Goal: Information Seeking & Learning: Learn about a topic

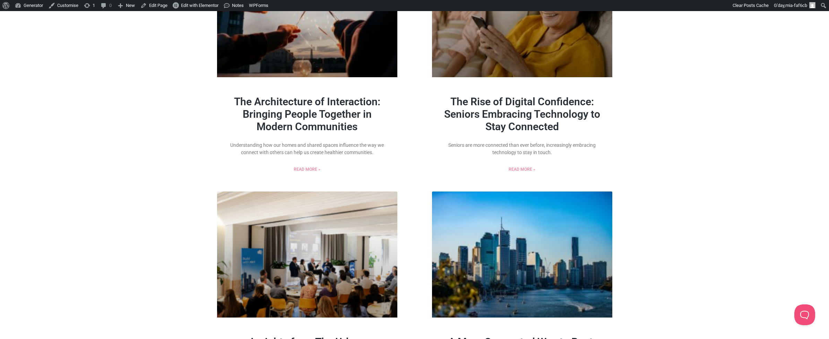
scroll to position [1085, 0]
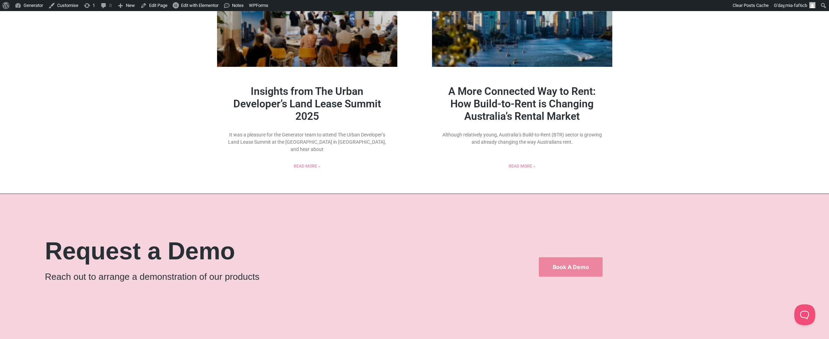
click at [528, 115] on link "A More Connected Way to Rent: How Build-to-Rent is Changing Australia’s Rental …" at bounding box center [521, 103] width 147 height 37
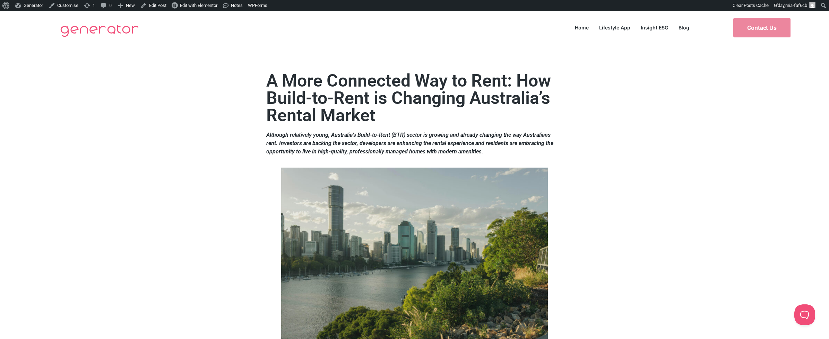
scroll to position [1, 0]
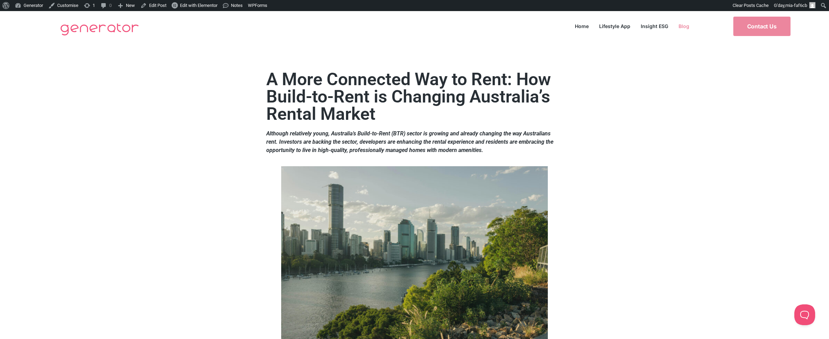
click at [684, 24] on link "Blog" at bounding box center [683, 25] width 21 height 9
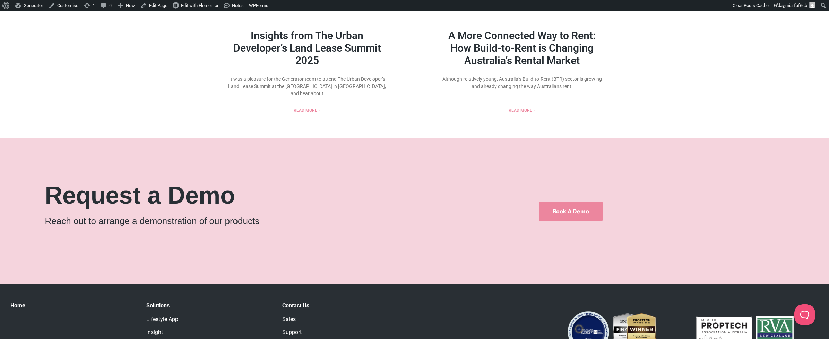
scroll to position [1142, 0]
